Goal: Task Accomplishment & Management: Complete application form

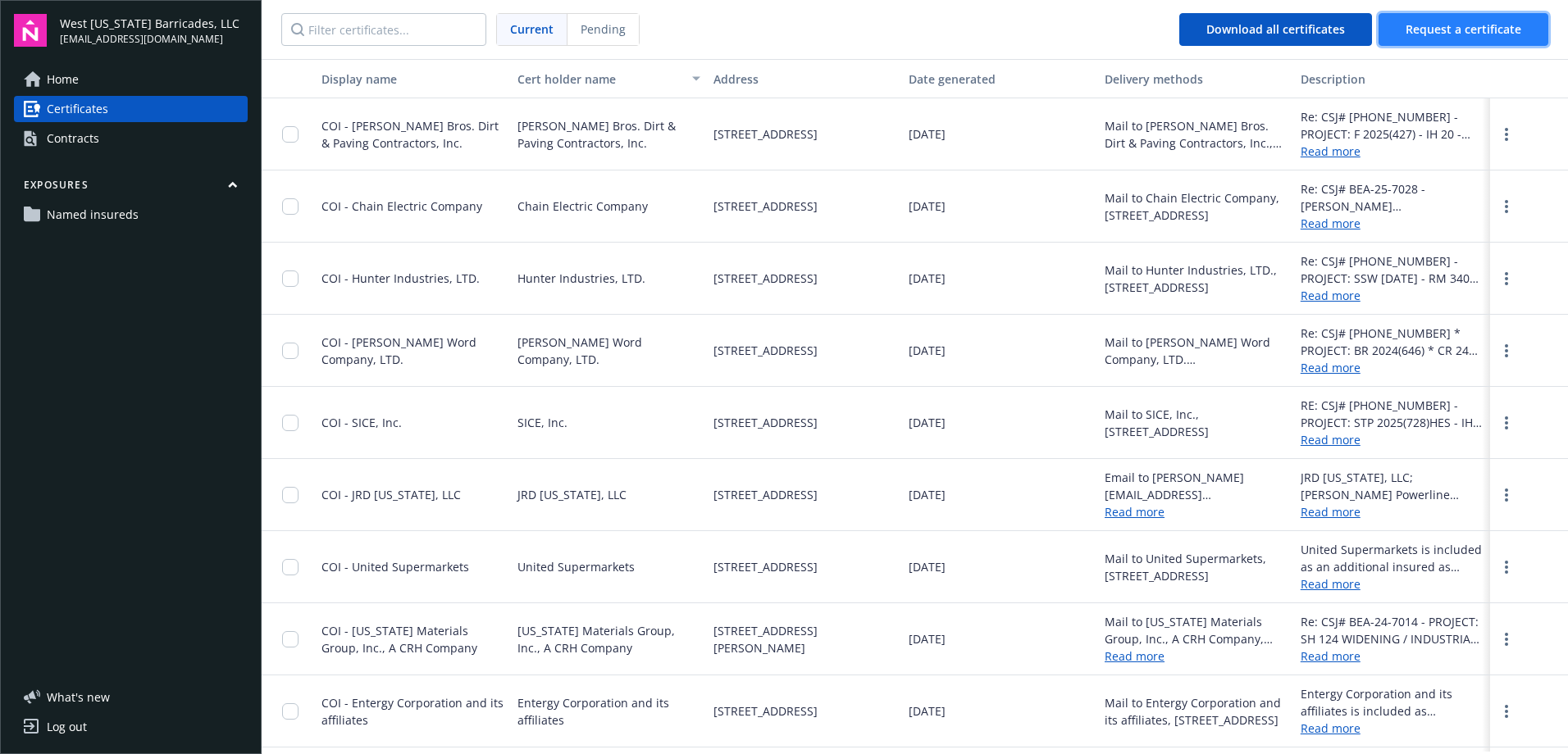
click at [1447, 36] on span "Request a certificate" at bounding box center [1463, 28] width 116 height 16
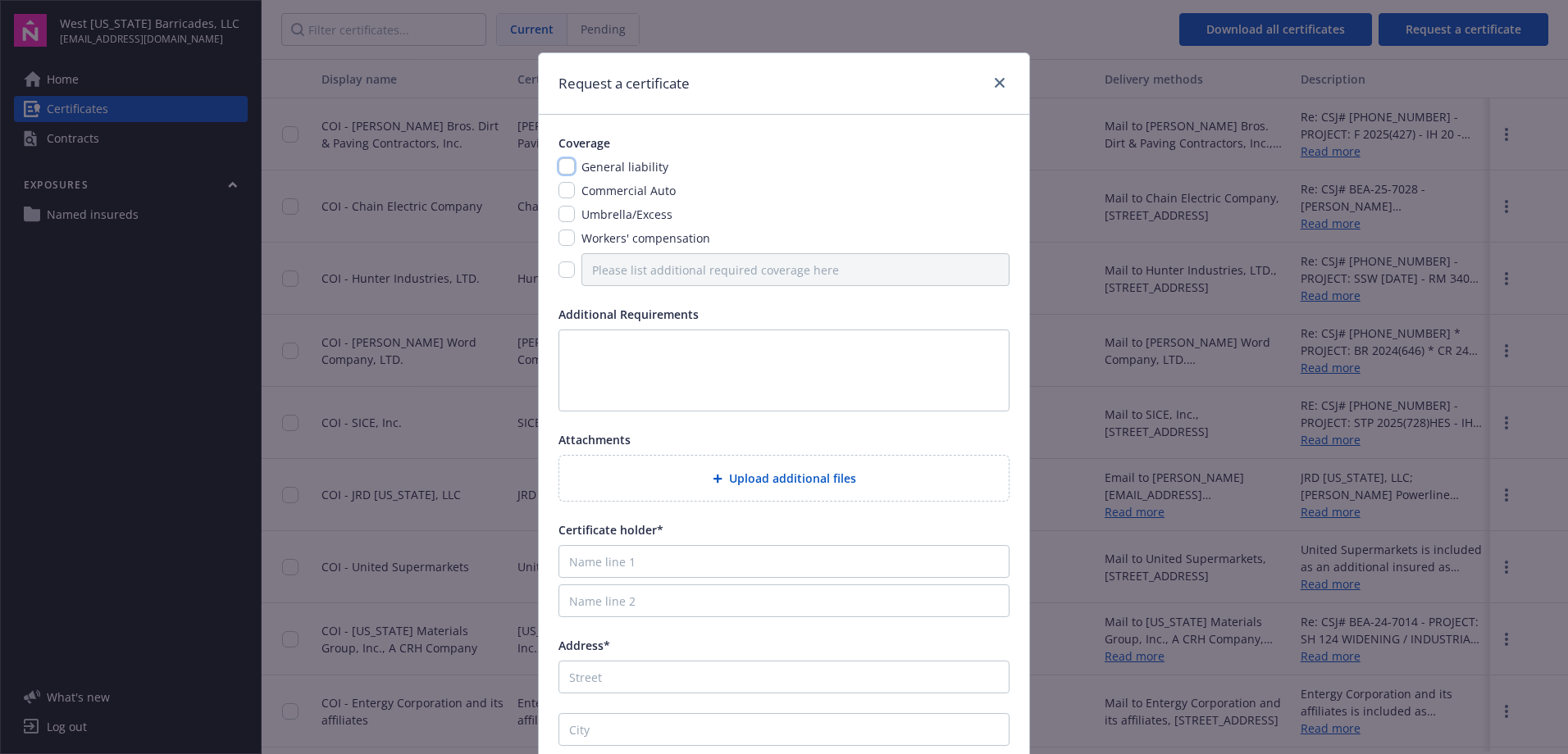
click at [566, 167] on input "checkbox" at bounding box center [567, 167] width 17 height 17
checkbox input "true"
click at [566, 192] on input "checkbox" at bounding box center [567, 190] width 17 height 17
checkbox input "true"
click at [559, 218] on input "checkbox" at bounding box center [567, 214] width 17 height 17
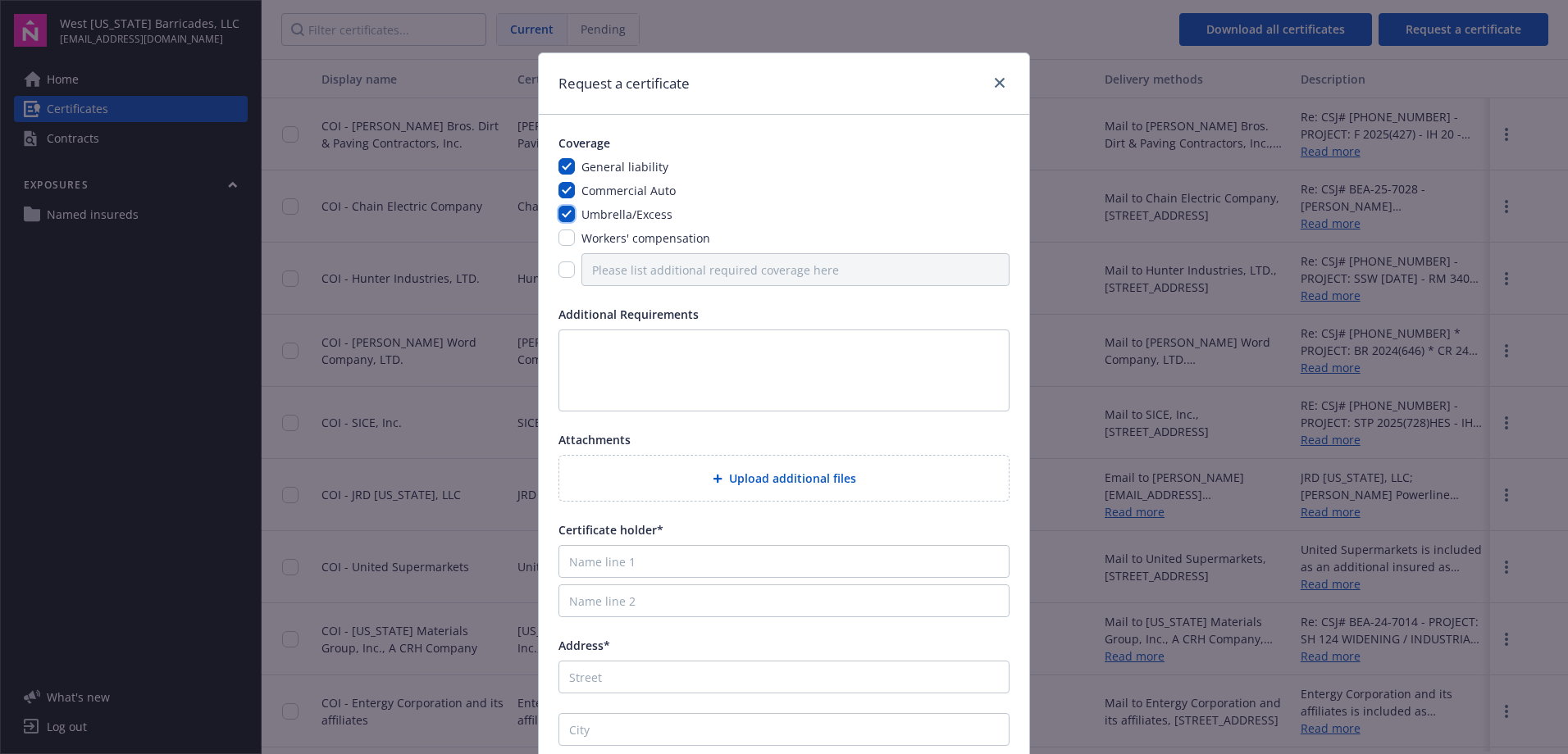
checkbox input "true"
click at [559, 239] on input "checkbox" at bounding box center [567, 238] width 17 height 17
checkbox input "true"
click at [584, 351] on textarea at bounding box center [784, 371] width 451 height 82
type textarea "p"
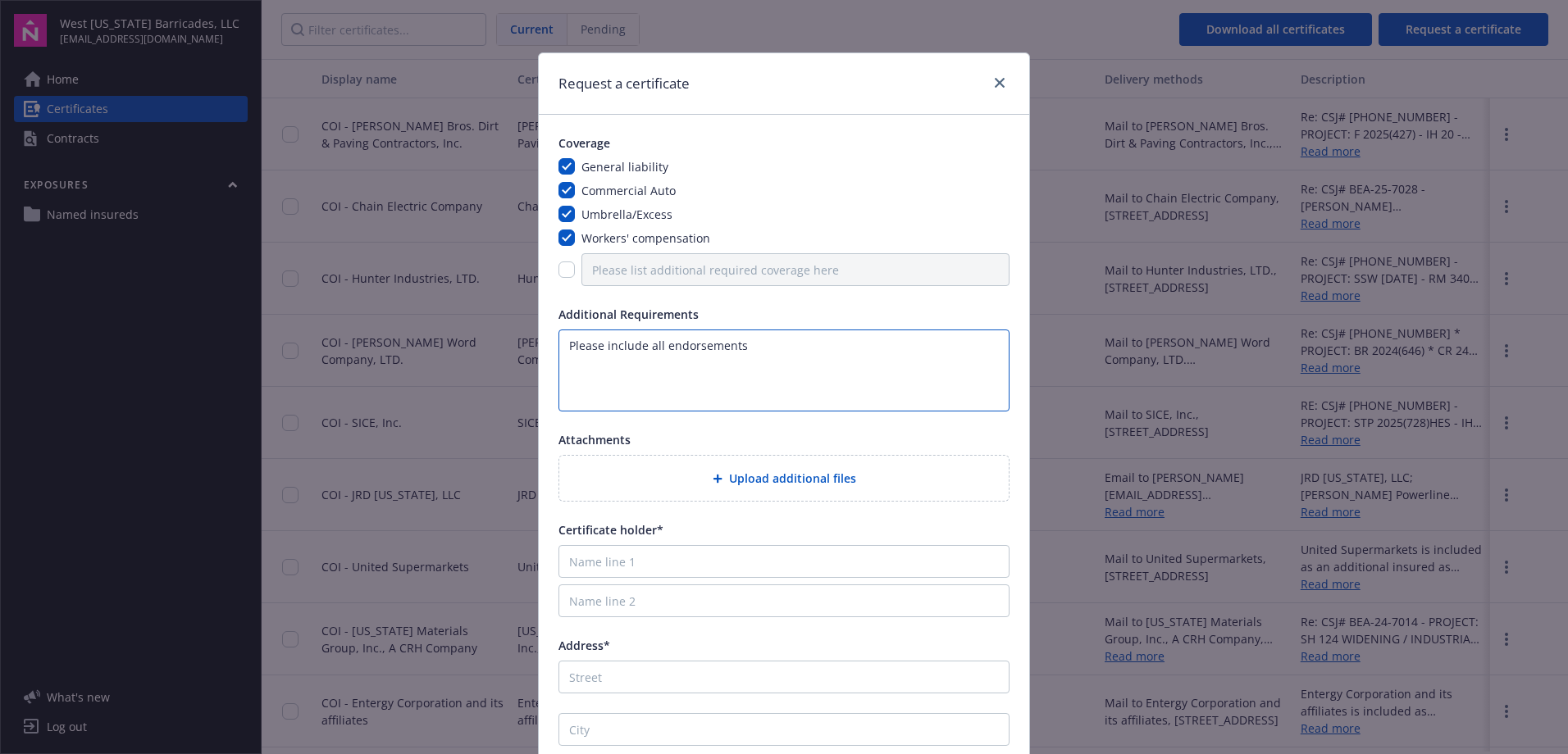
click at [578, 381] on textarea "Please include all endorsements" at bounding box center [784, 371] width 451 height 82
click at [789, 394] on textarea "Please include all endorsements Desc. of Ops Box: CSJ# AMA-25-2007 * PROJECT:" at bounding box center [784, 371] width 451 height 82
click at [788, 405] on textarea "Please include all endorsements Desc. of Ops Box: CSJ# AMA-25-2007 * PROJECT: […" at bounding box center [784, 371] width 451 height 82
click at [712, 403] on textarea "Please include all endorsements Desc. of Ops Box: CSJ# AMA-25-2007 * PROJECT: […" at bounding box center [784, 371] width 451 height 82
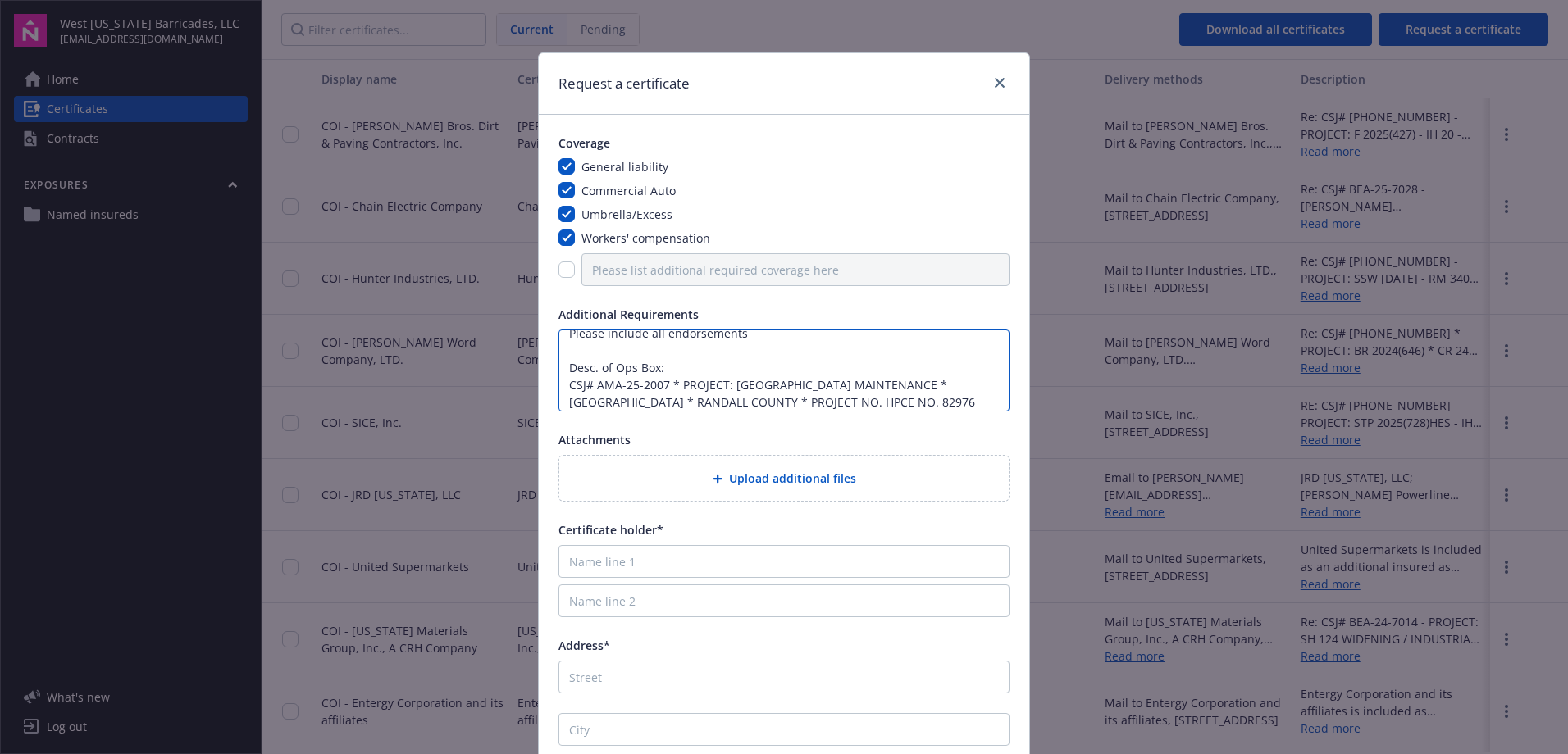
type textarea "Please include all endorsements Desc. of Ops Box: CSJ# AMA-25-2007 * PROJECT: […"
click at [618, 557] on input "Name line 1" at bounding box center [784, 561] width 451 height 33
type input "j"
type input "[PERSON_NAME], Inc."
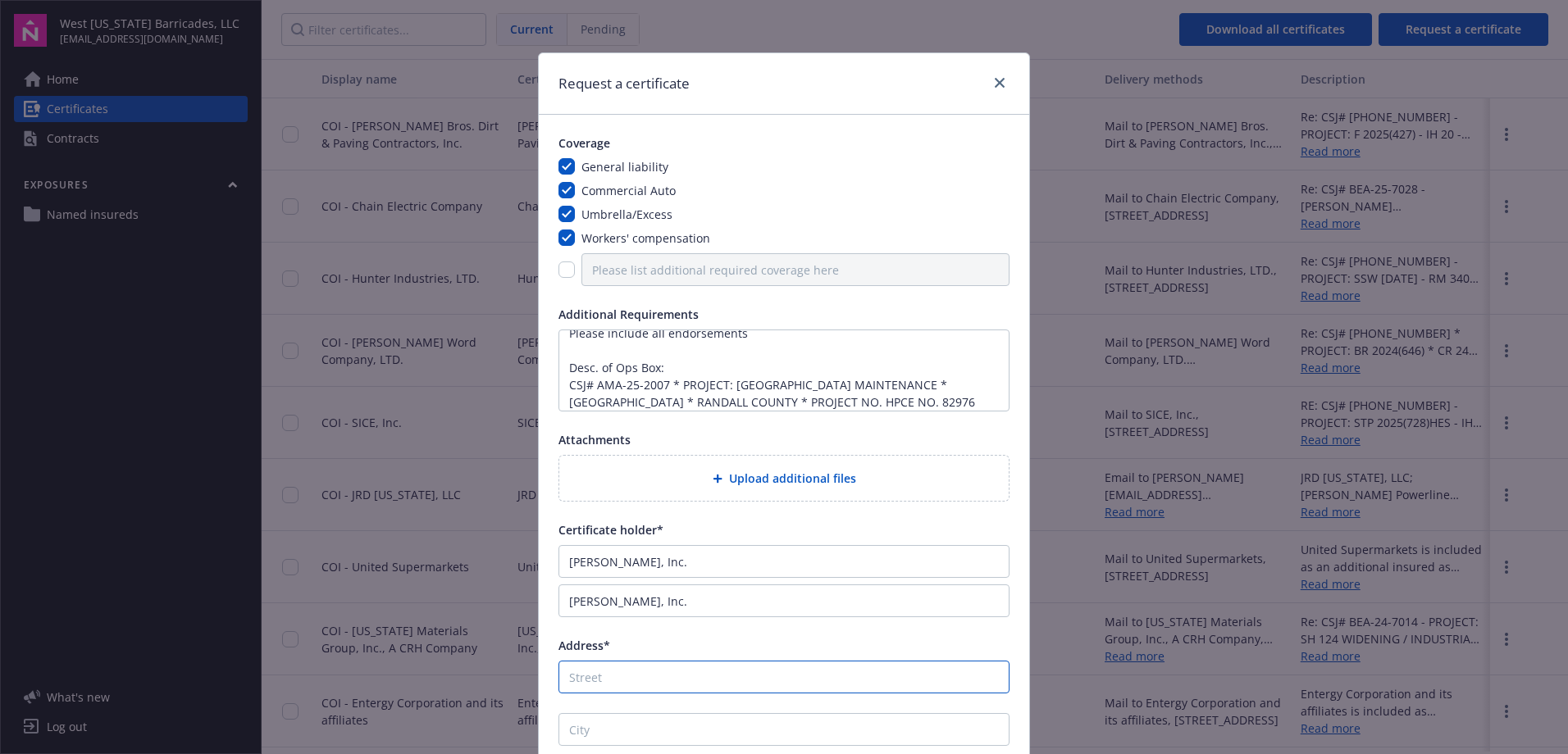
type input "P.O. Box 30188"
type input "Amarillo"
type input "[GEOGRAPHIC_DATA]"
type input "79120-0188"
drag, startPoint x: 665, startPoint y: 599, endPoint x: 527, endPoint y: 599, distance: 138.0
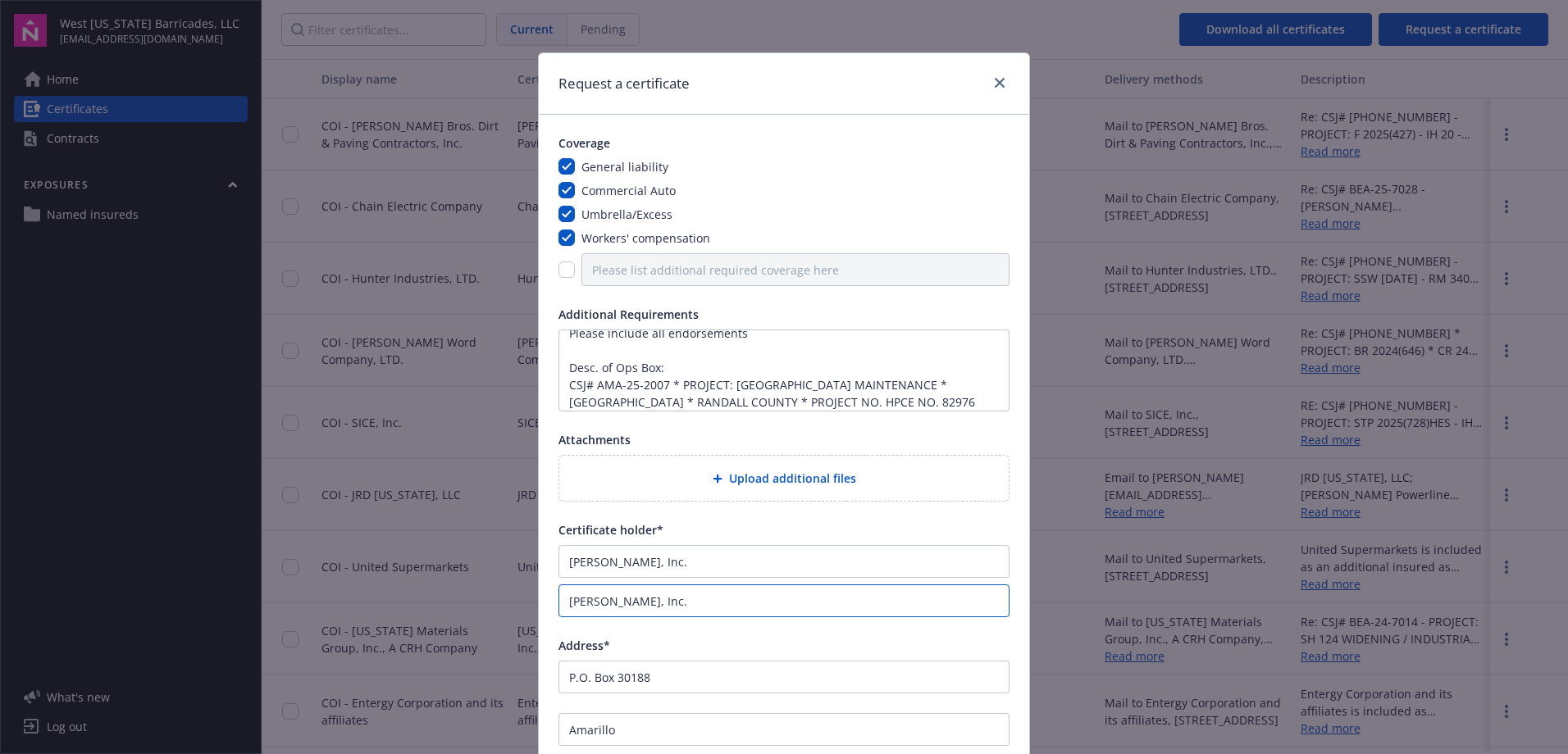
click at [527, 599] on div "Request a certificate Coverage General liability Commercial Auto Umbrella/Exces…" at bounding box center [784, 377] width 1568 height 754
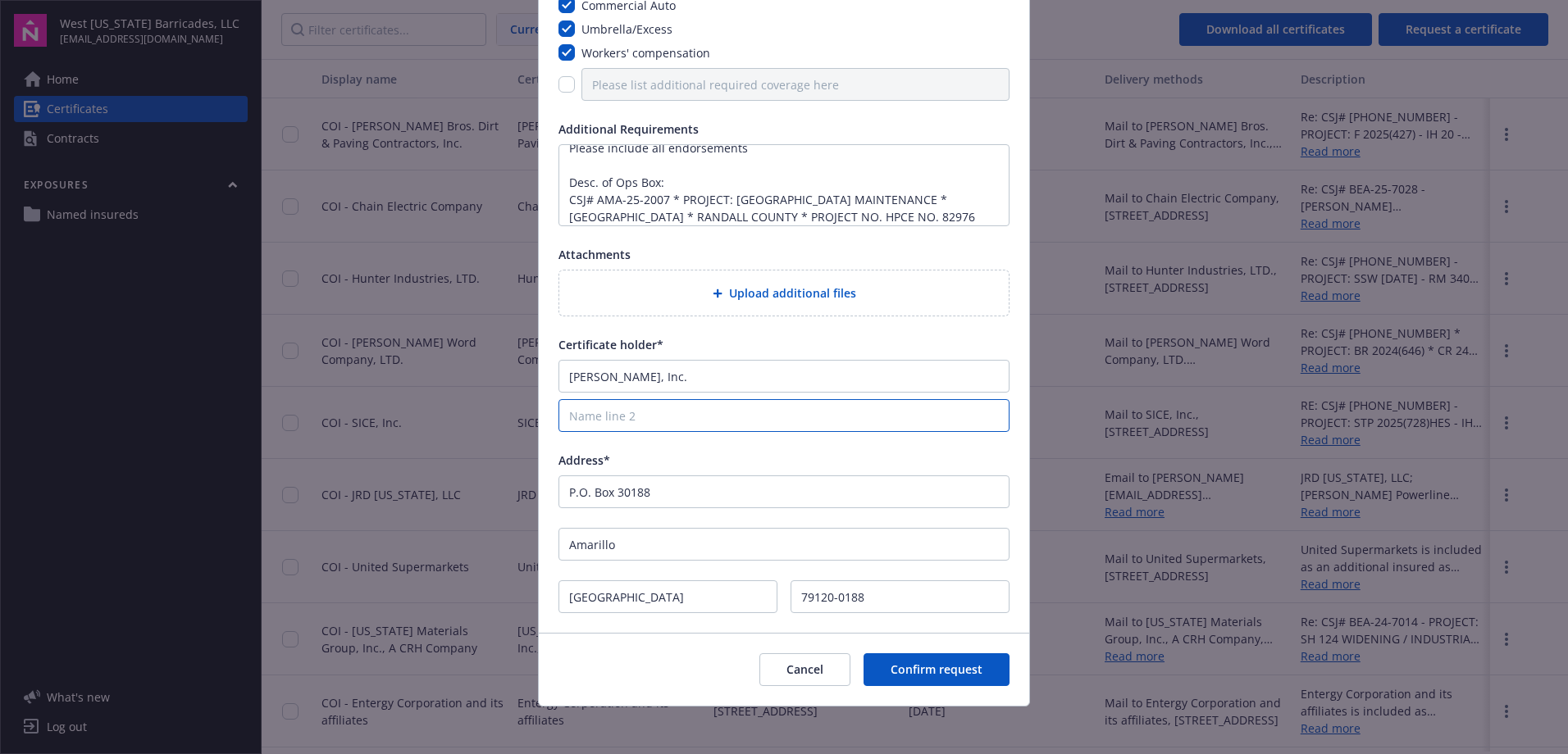
scroll to position [190, 0]
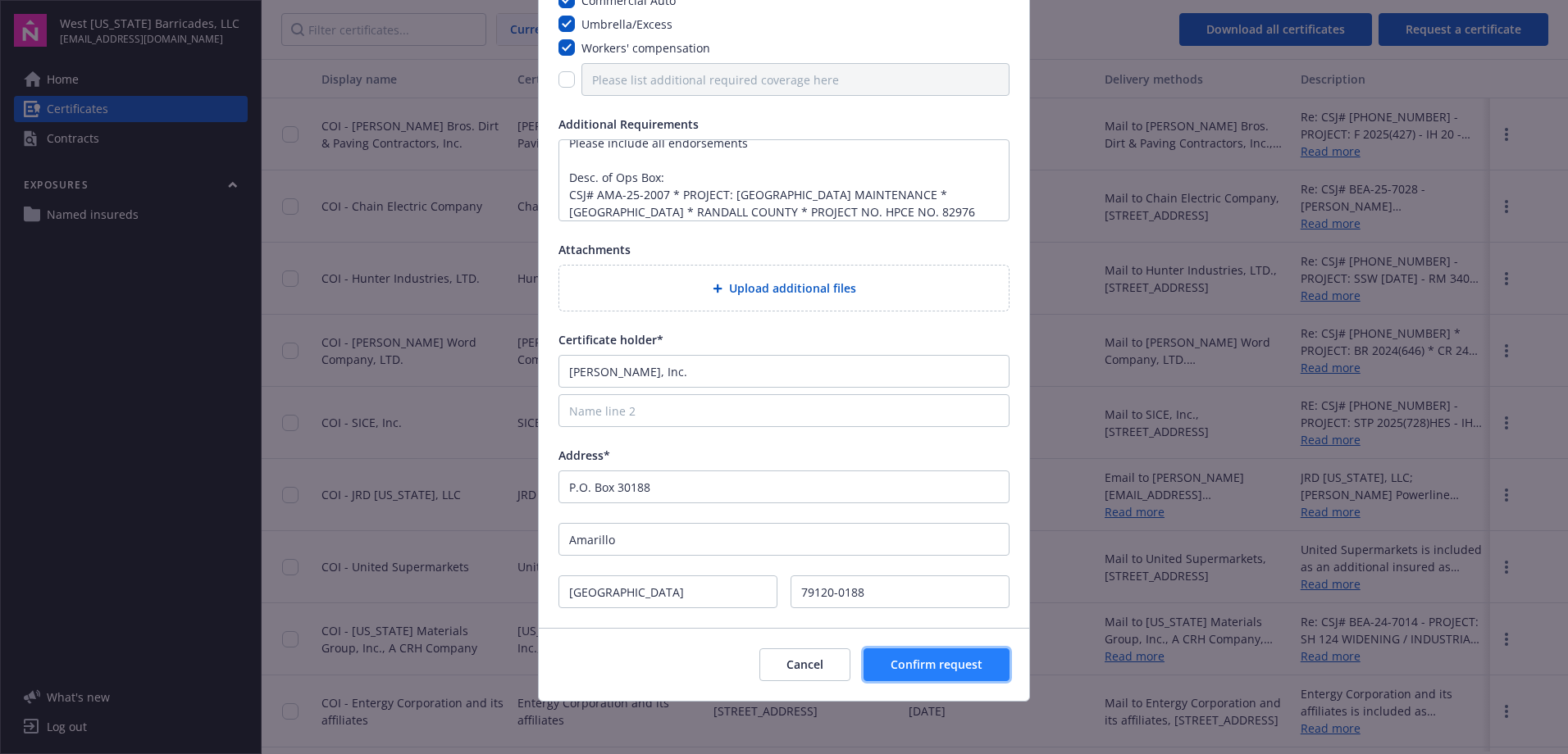
click at [899, 673] on button "Confirm request" at bounding box center [936, 664] width 146 height 33
